Goal: Information Seeking & Learning: Learn about a topic

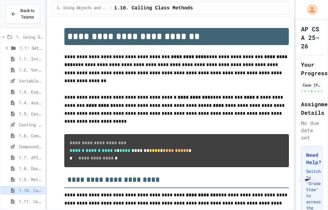
scroll to position [17, 0]
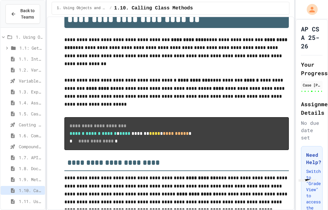
click at [21, 154] on span "1.7. APIs and Libraries" at bounding box center [31, 157] width 24 height 6
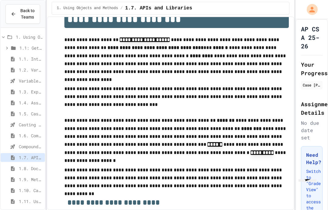
scroll to position [17, 0]
type input "**"
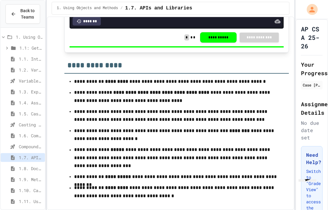
scroll to position [3197, 0]
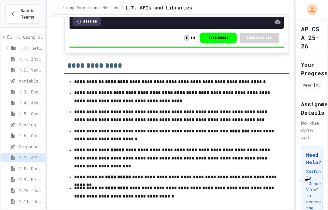
click at [15, 164] on div "1.8. Documentation with Comments and Preconditions" at bounding box center [23, 168] width 44 height 9
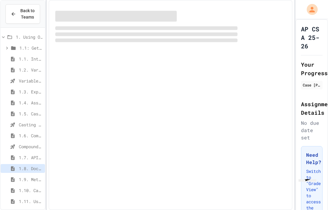
click at [23, 165] on span "1.8. Documentation with Comments and Preconditions" at bounding box center [31, 168] width 24 height 6
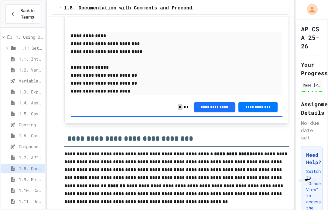
scroll to position [2601, 0]
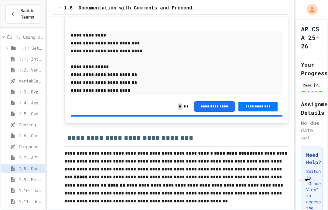
click at [27, 182] on span "1.9. Method Signatures" at bounding box center [31, 179] width 24 height 6
